Goal: Transaction & Acquisition: Purchase product/service

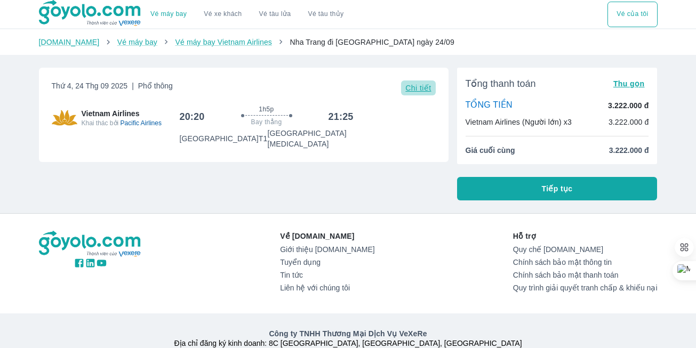
click at [415, 90] on span "Chi tiết" at bounding box center [418, 88] width 26 height 9
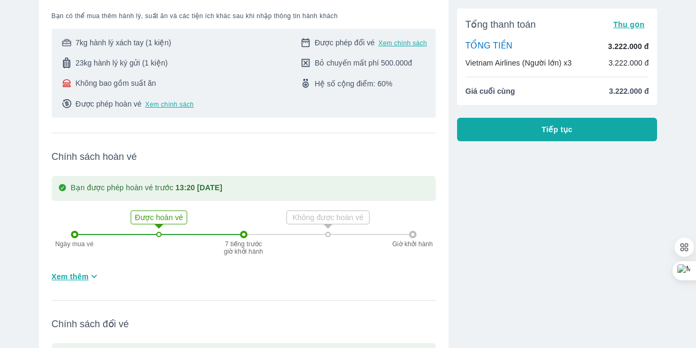
scroll to position [391, 0]
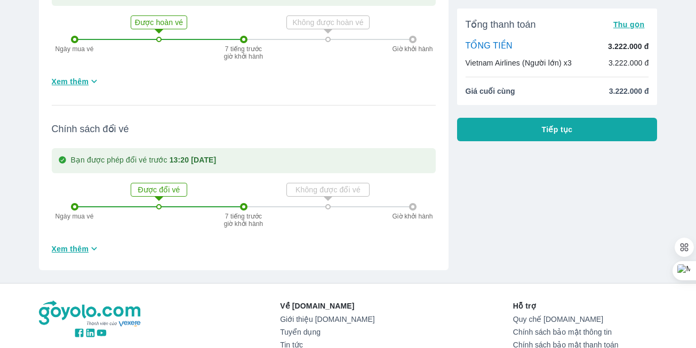
click at [93, 76] on icon "button" at bounding box center [94, 81] width 11 height 11
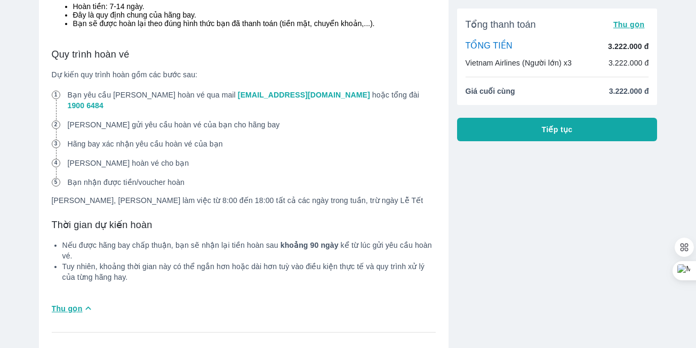
scroll to position [977, 0]
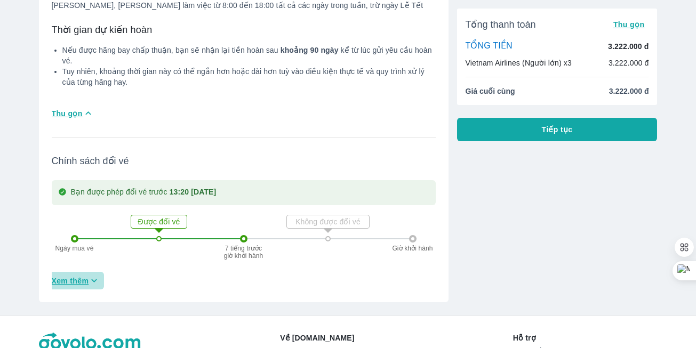
click at [93, 275] on icon "button" at bounding box center [94, 280] width 11 height 11
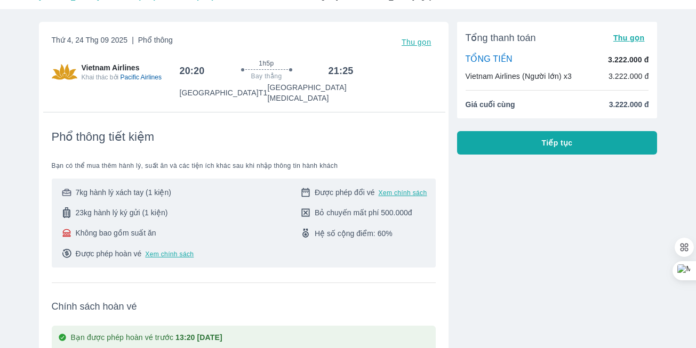
scroll to position [0, 0]
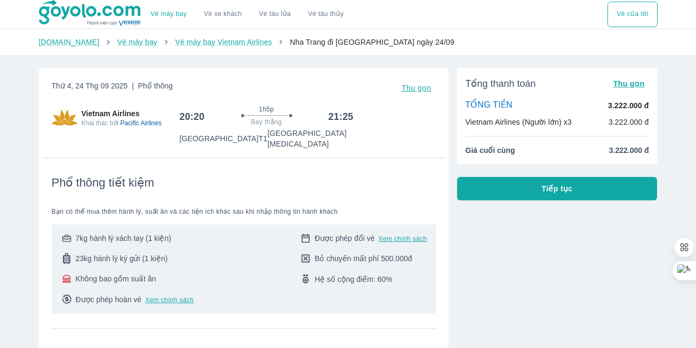
click at [366, 165] on div "Phổ thông tiết kiệm Bạn có thể mua thêm hành lý, suất ăn và các tiện ích khác s…" at bounding box center [244, 236] width 384 height 156
click at [414, 92] on span "Thu gọn" at bounding box center [416, 88] width 30 height 9
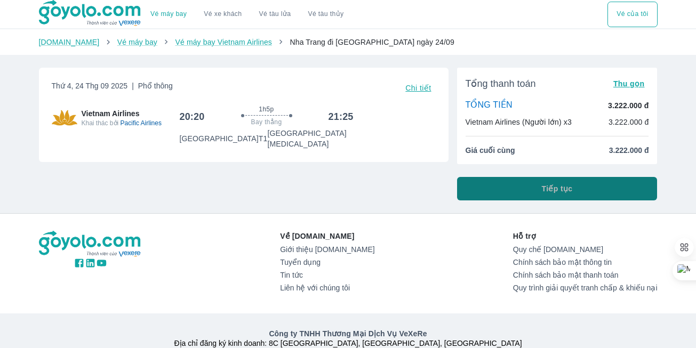
click at [554, 186] on span "Tiếp tục" at bounding box center [557, 188] width 31 height 11
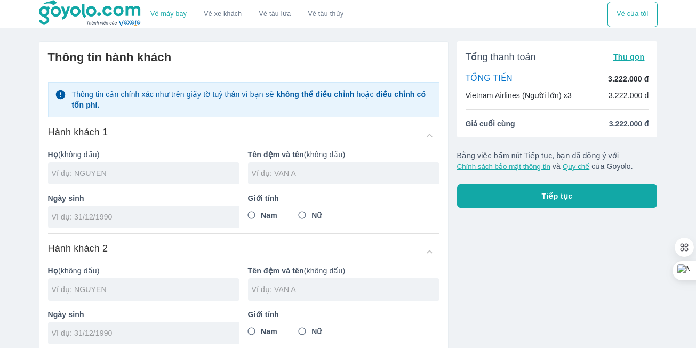
click at [171, 174] on input "text" at bounding box center [146, 173] width 188 height 11
type input "PHAN"
click at [319, 173] on input "text" at bounding box center [346, 173] width 188 height 11
type input "NGOC BAU"
click at [200, 221] on input "tel" at bounding box center [140, 217] width 177 height 11
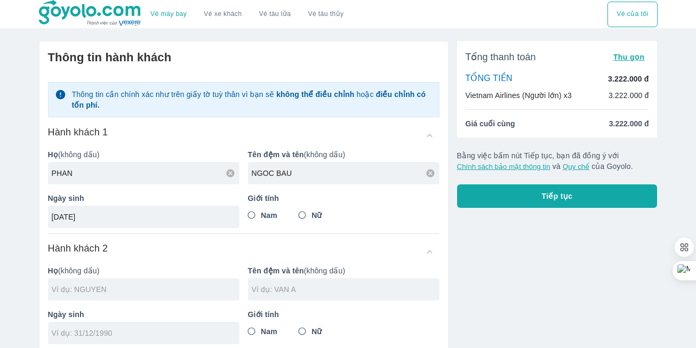
type input "04/09/1956"
click at [250, 217] on input "Nam" at bounding box center [251, 215] width 19 height 19
radio input "true"
click at [93, 291] on input "text" at bounding box center [146, 289] width 188 height 11
type input "PHAN NGOC BAU"
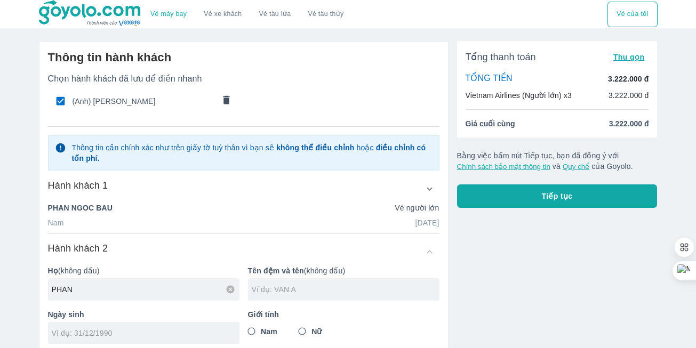
type input "PHAN"
click at [270, 295] on input "text" at bounding box center [346, 289] width 188 height 11
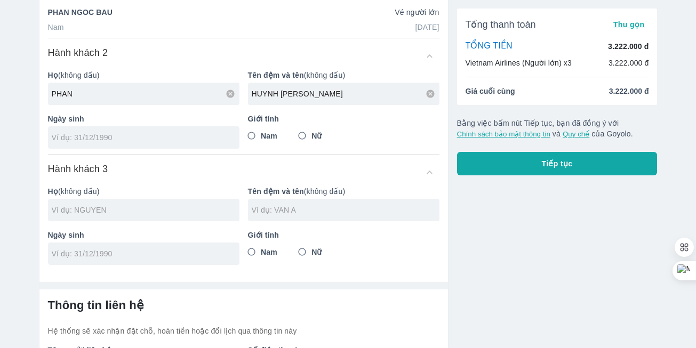
type input "HUYNH DANG QUANG"
click at [83, 139] on input "tel" at bounding box center [140, 137] width 177 height 11
type input "30/10/2004"
click at [251, 138] on input "Nam" at bounding box center [251, 135] width 19 height 19
radio input "true"
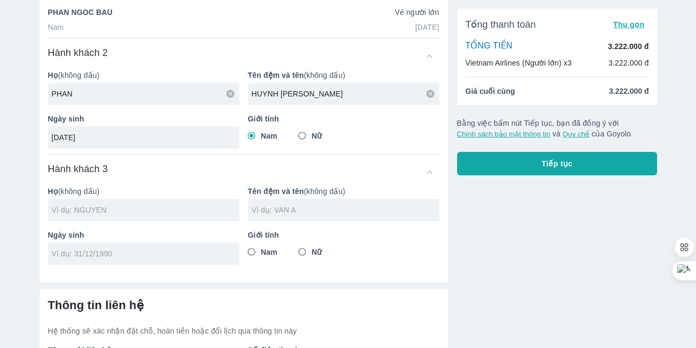
click at [92, 217] on div at bounding box center [143, 210] width 191 height 22
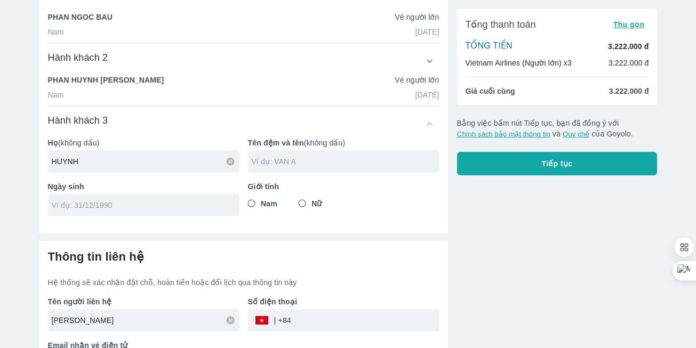
type input "HUYNH"
click at [284, 160] on input "text" at bounding box center [346, 161] width 188 height 11
type input "THANH THUY"
click at [223, 202] on input "tel" at bounding box center [140, 205] width 177 height 11
type input "15/10/1975"
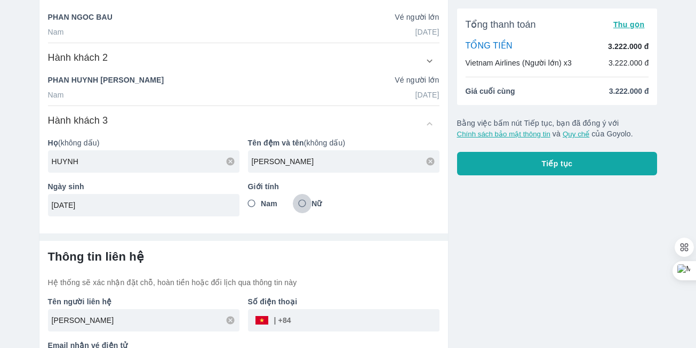
click at [302, 197] on input "Nữ" at bounding box center [302, 203] width 19 height 19
radio input "true"
click at [389, 212] on div "Thông tin hành khách Chọn hành khách đã lưu để điền nhanh (Anh) PHAN NGOC BAU (…" at bounding box center [243, 35] width 408 height 379
type input "HUYNH"
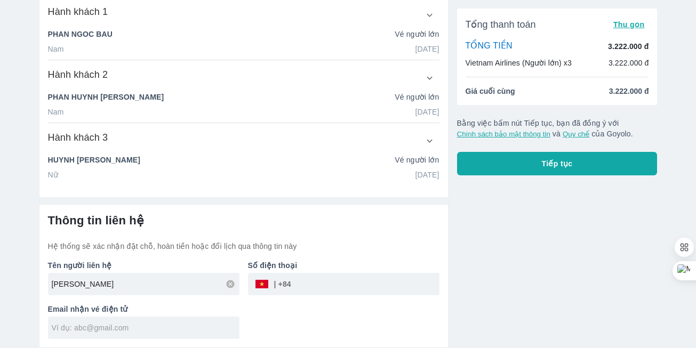
scroll to position [205, 0]
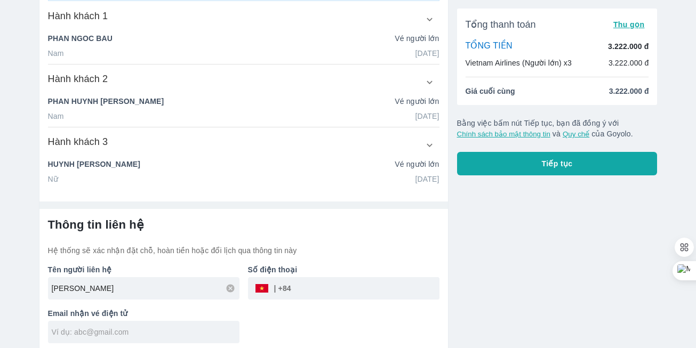
click at [324, 281] on input "tel" at bounding box center [365, 289] width 148 height 26
type input "916686030"
click at [140, 329] on input "text" at bounding box center [146, 332] width 188 height 11
type input "phan.bau375@gmail.com"
click at [368, 310] on div "Tên người liên hệ PHAN NGOC BAU Số điện thoại ​ 916686030 Email nhận vé điện tử…" at bounding box center [239, 299] width 400 height 87
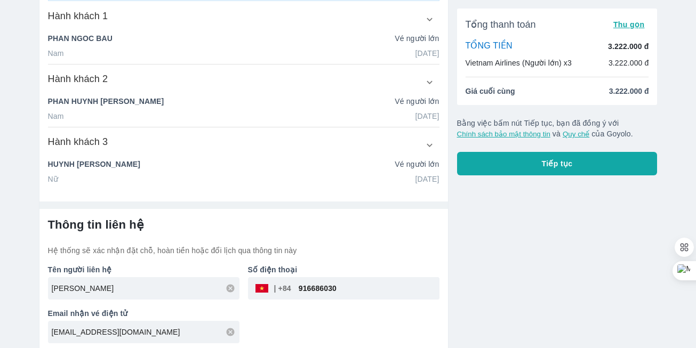
click at [363, 336] on div "Tên người liên hệ PHAN NGOC BAU Số điện thoại ​ 916686030 Email nhận vé điện tử…" at bounding box center [239, 299] width 400 height 87
click at [371, 322] on div "Tên người liên hệ PHAN NGOC BAU Số điện thoại ​ 916686030 Email nhận vé điện tử…" at bounding box center [239, 299] width 400 height 87
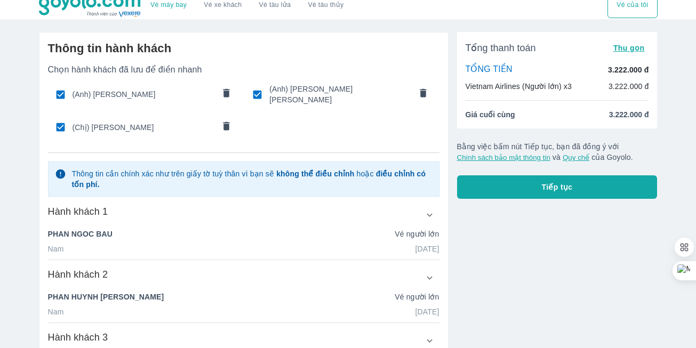
scroll to position [0, 0]
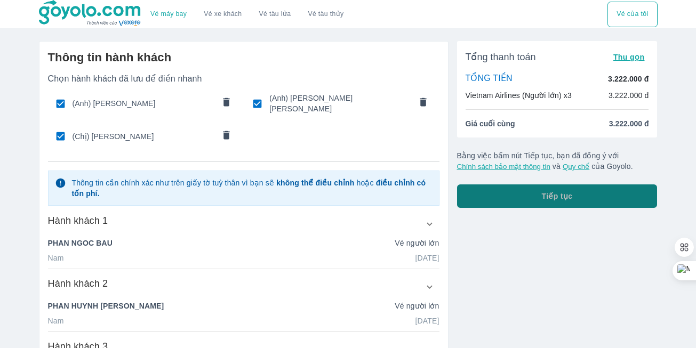
click at [553, 196] on span "Tiếp tục" at bounding box center [557, 196] width 31 height 11
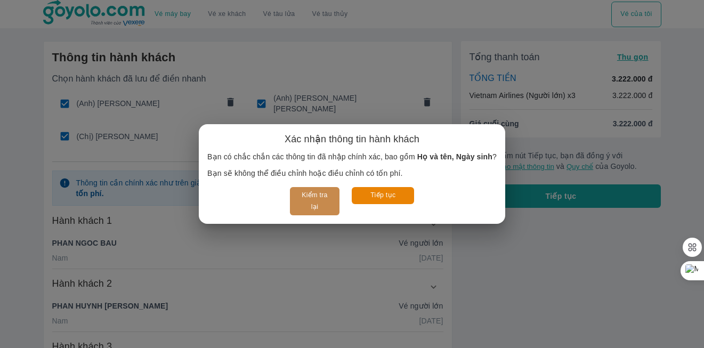
click at [312, 198] on button "Kiểm tra lại" at bounding box center [315, 201] width 50 height 28
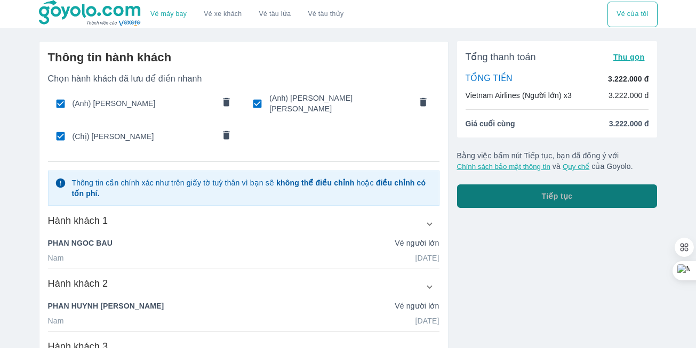
click at [556, 197] on span "Tiếp tục" at bounding box center [557, 196] width 31 height 11
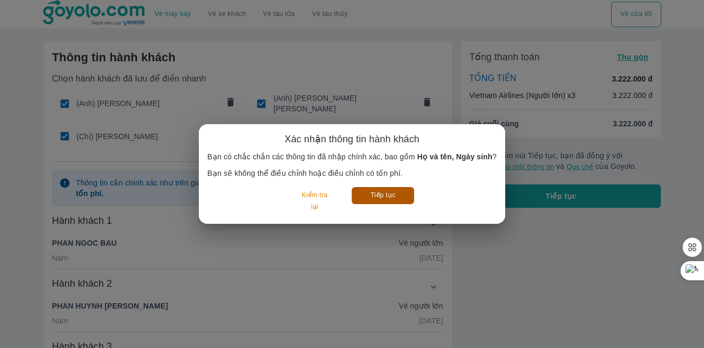
click at [393, 195] on button "Tiếp tục" at bounding box center [383, 195] width 62 height 17
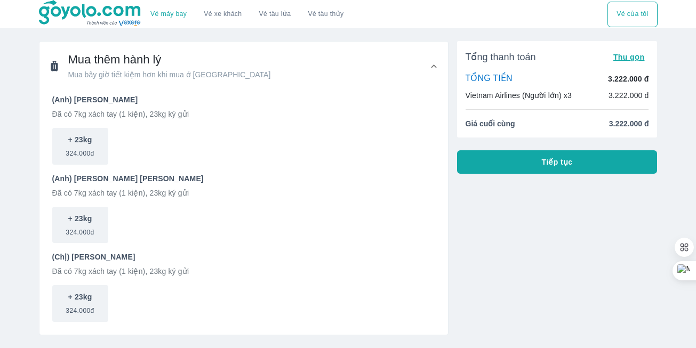
click at [558, 162] on span "Tiếp tục" at bounding box center [557, 162] width 31 height 11
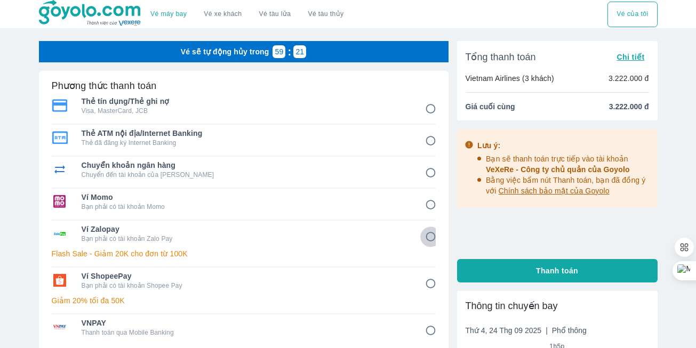
click at [431, 236] on input "5" at bounding box center [430, 237] width 21 height 21
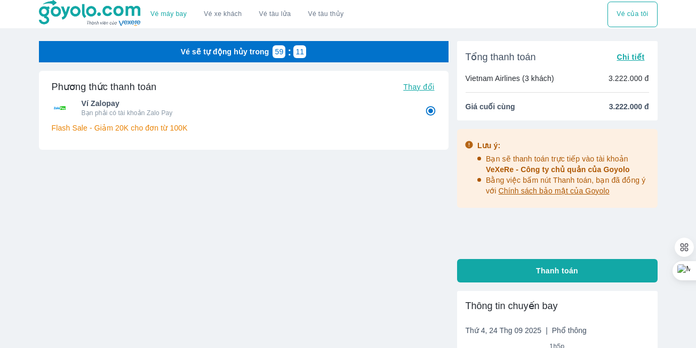
click at [409, 85] on span "Thay đổi" at bounding box center [418, 87] width 31 height 9
radio input "true"
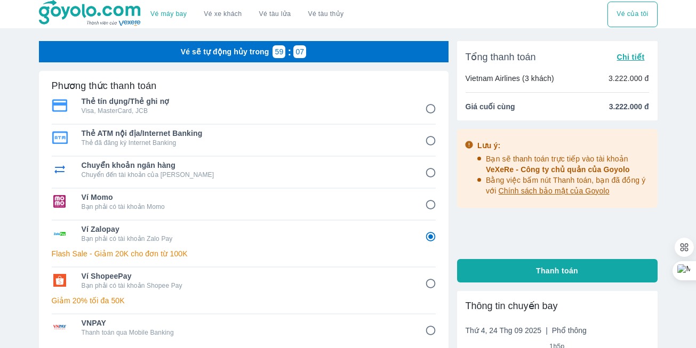
click at [431, 175] on input "3" at bounding box center [430, 173] width 21 height 21
radio input "false"
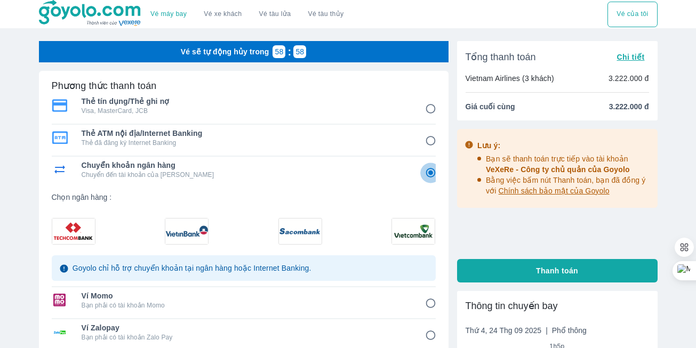
click at [431, 175] on input "3" at bounding box center [430, 173] width 21 height 21
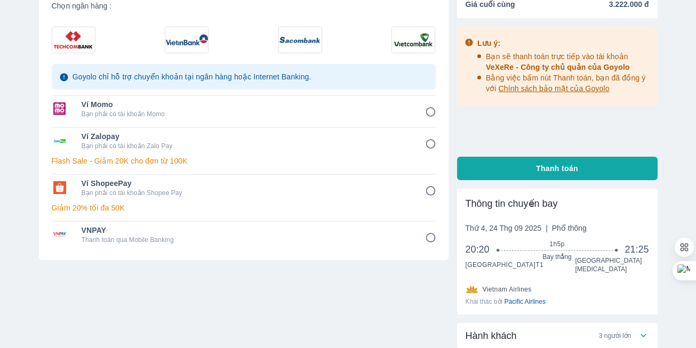
scroll to position [196, 0]
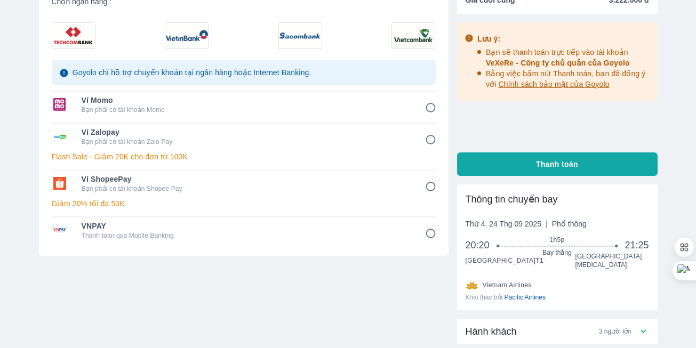
click at [430, 141] on input "5" at bounding box center [430, 140] width 21 height 21
radio input "false"
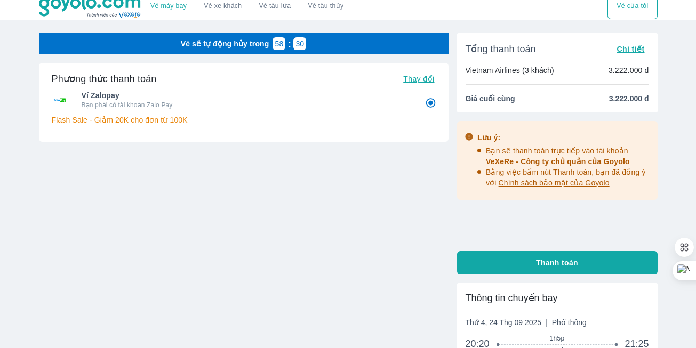
scroll to position [0, 0]
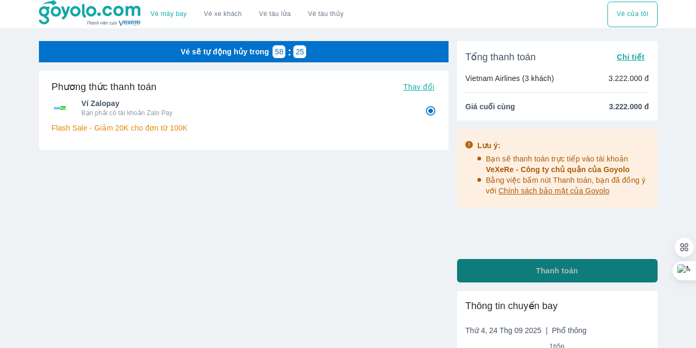
click at [551, 270] on span "Thanh toán" at bounding box center [557, 271] width 42 height 11
radio input "true"
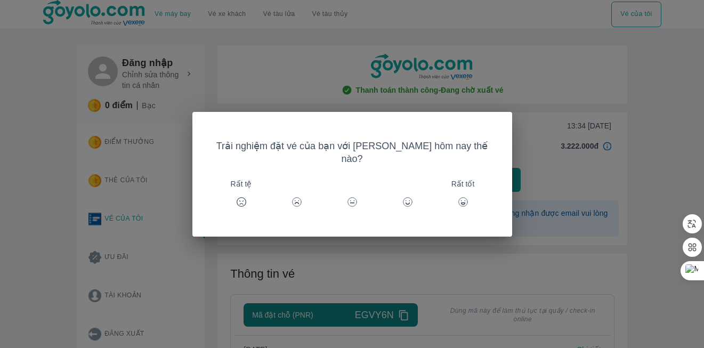
click at [458, 197] on icon at bounding box center [463, 202] width 11 height 11
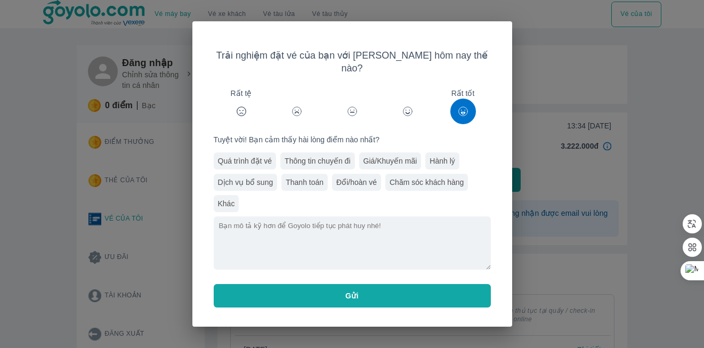
click at [251, 156] on div "Quá trình đặt vé" at bounding box center [245, 160] width 63 height 17
click at [308, 157] on div "Thông tin chuyến đi" at bounding box center [317, 160] width 74 height 17
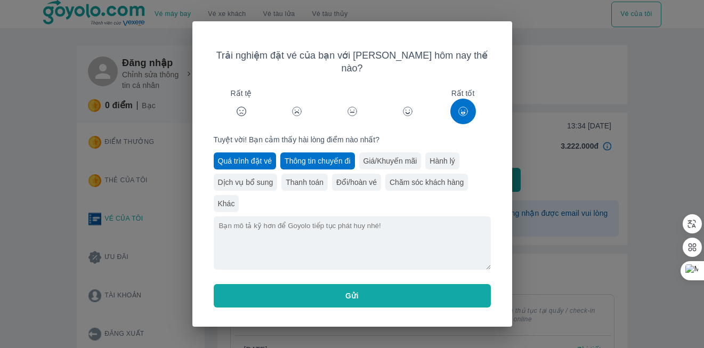
click at [392, 157] on div "Giá/Khuyến mãi" at bounding box center [390, 160] width 62 height 17
click at [441, 156] on div "Hành lý" at bounding box center [442, 160] width 34 height 17
click at [258, 174] on div "Dịch vụ bổ sung" at bounding box center [246, 182] width 64 height 17
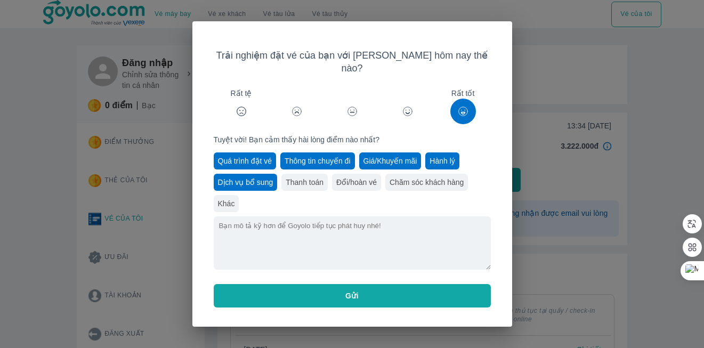
click at [309, 174] on div "Thanh toán" at bounding box center [305, 182] width 46 height 17
click at [360, 176] on div "Đổi/hoàn vé" at bounding box center [356, 182] width 49 height 17
click at [420, 175] on div "Chăm sóc khách hàng" at bounding box center [426, 182] width 83 height 17
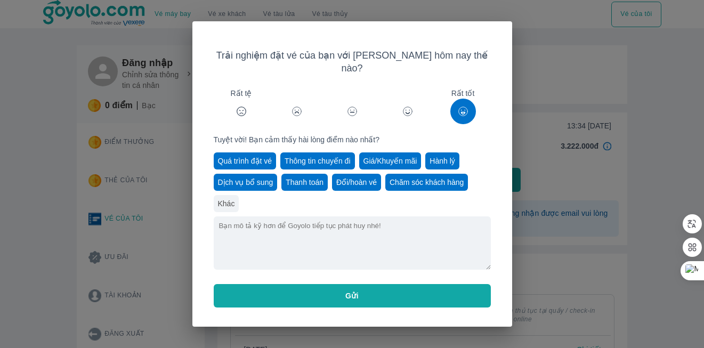
click at [375, 290] on button "Gửi" at bounding box center [352, 295] width 277 height 23
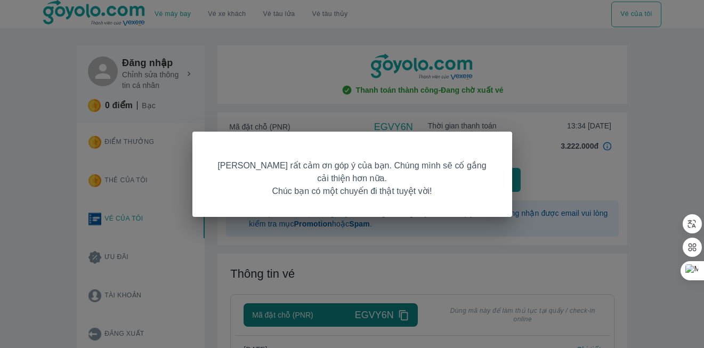
click at [375, 290] on div "[PERSON_NAME] rất cảm ơn góp ý của bạn. Chúng mình sẽ cố gắng cải thiện hơn nữa…" at bounding box center [352, 174] width 704 height 348
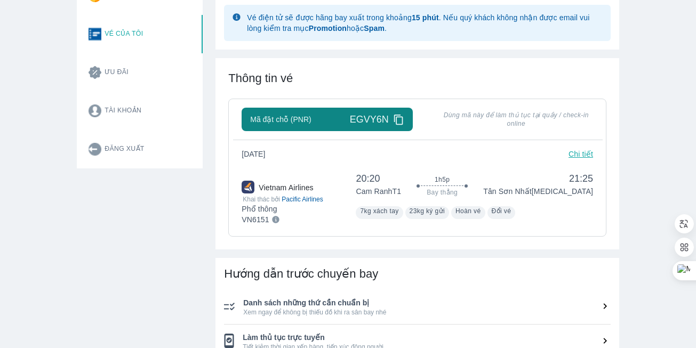
scroll to position [391, 0]
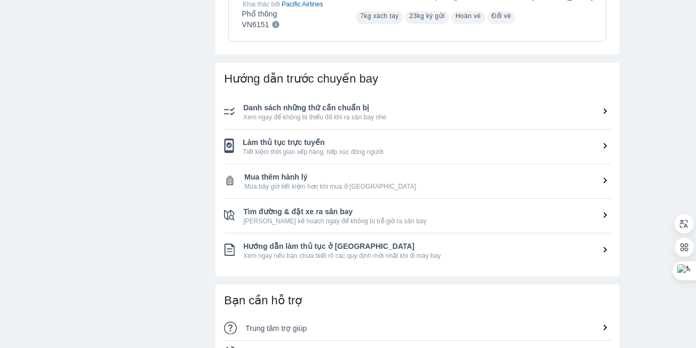
click at [604, 146] on icon at bounding box center [604, 145] width 11 height 11
click at [397, 152] on span "Tiết kiệm thời gian xếp hàng, tiếp xúc đông người" at bounding box center [427, 152] width 368 height 9
click at [604, 147] on icon at bounding box center [604, 145] width 11 height 11
click at [255, 143] on span "Làm thủ tục trực tuyến" at bounding box center [427, 142] width 368 height 11
click at [605, 146] on icon at bounding box center [605, 146] width 3 height 6
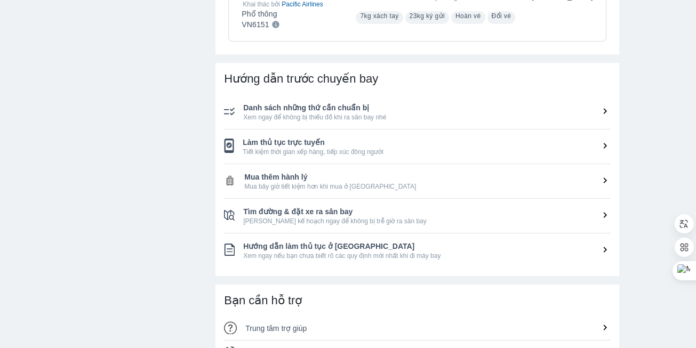
click at [605, 146] on icon at bounding box center [605, 146] width 3 height 6
click at [604, 147] on icon at bounding box center [604, 145] width 11 height 11
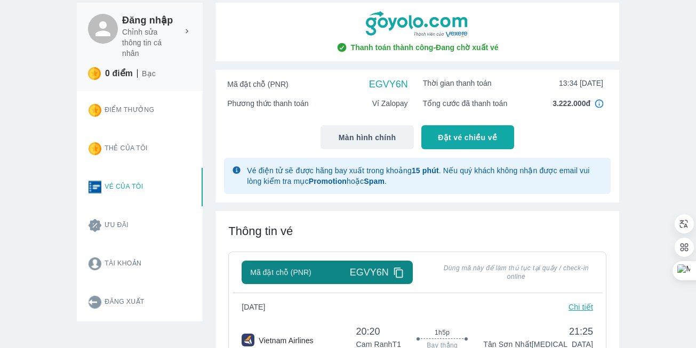
scroll to position [0, 0]
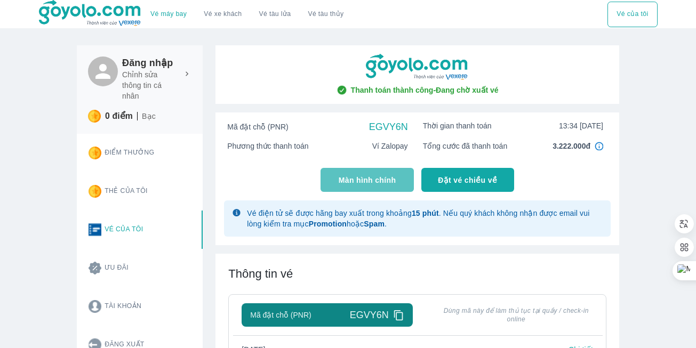
click at [366, 182] on span "Màn hình chính" at bounding box center [368, 180] width 58 height 11
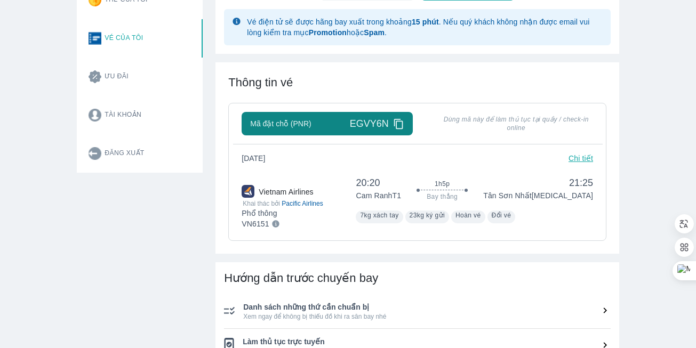
scroll to position [196, 0]
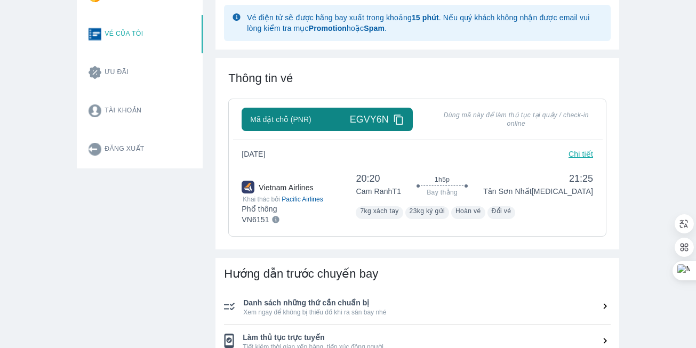
click at [399, 118] on icon at bounding box center [398, 119] width 11 height 11
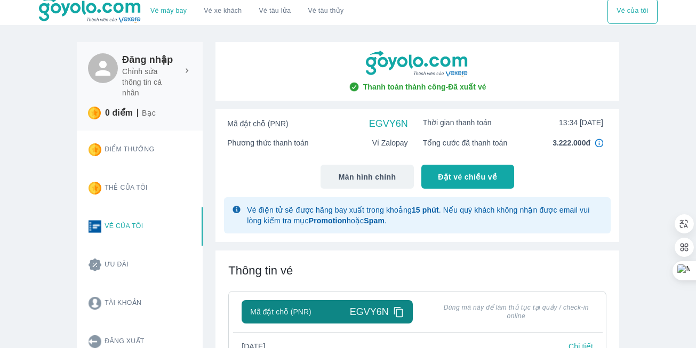
scroll to position [0, 0]
